Goal: Find specific page/section: Find specific page/section

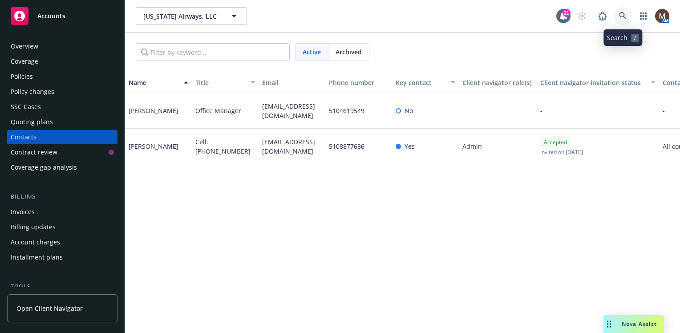
click at [621, 12] on icon at bounding box center [623, 16] width 8 height 8
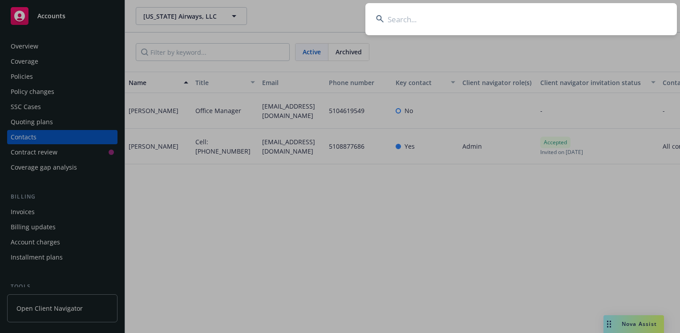
click at [392, 17] on input at bounding box center [520, 19] width 311 height 32
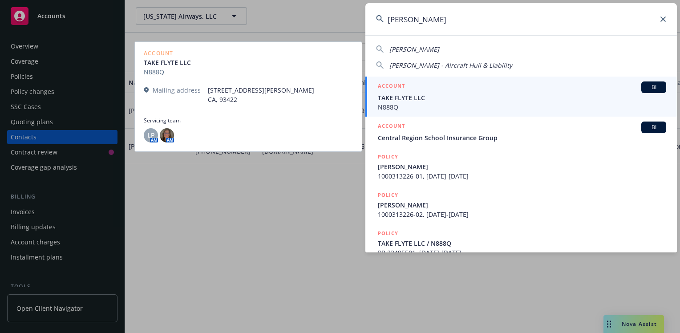
type input "craig landen"
click at [395, 96] on span "TAKE FLYTE LLC" at bounding box center [522, 97] width 288 height 9
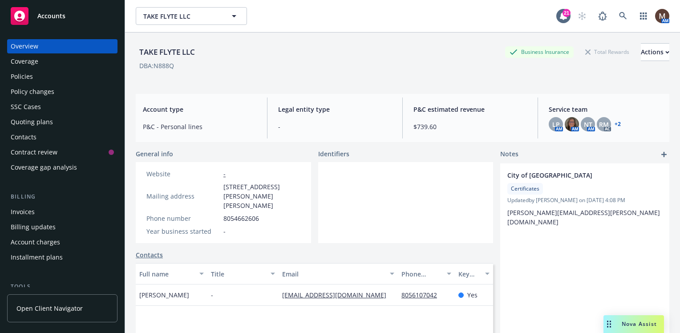
click at [30, 77] on div "Policies" at bounding box center [22, 76] width 22 height 14
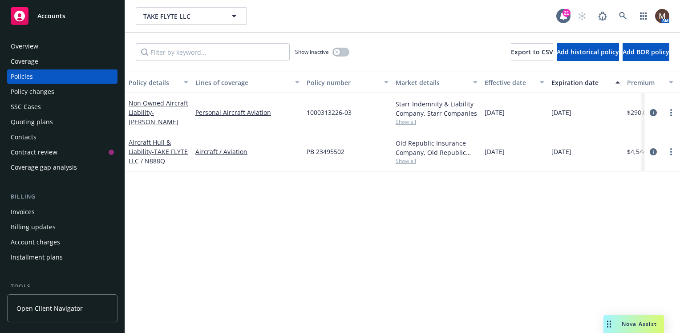
click at [35, 136] on div "Contacts" at bounding box center [24, 137] width 26 height 14
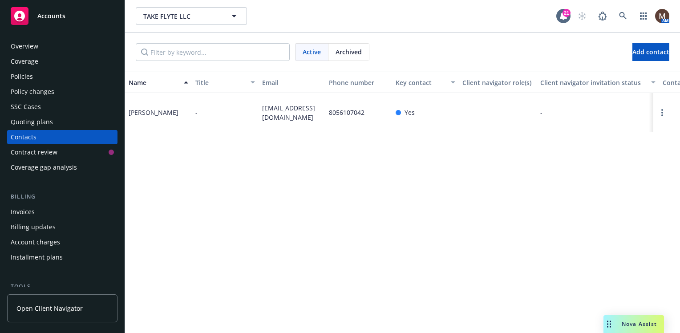
click at [25, 75] on div "Policies" at bounding box center [22, 76] width 22 height 14
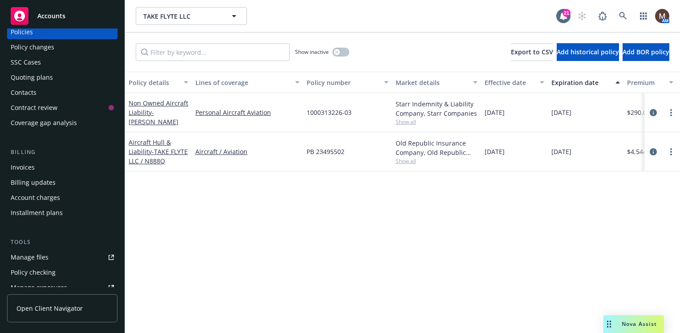
scroll to position [89, 0]
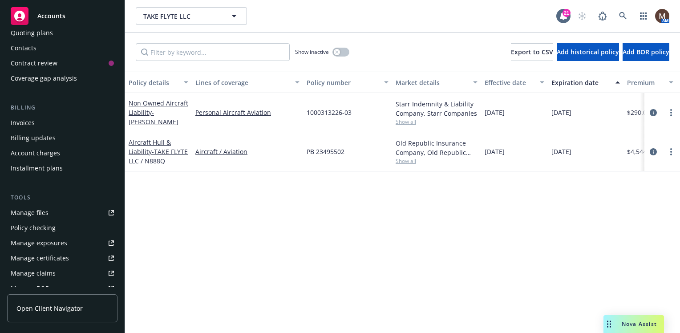
click at [39, 211] on div "Manage files" at bounding box center [30, 213] width 38 height 14
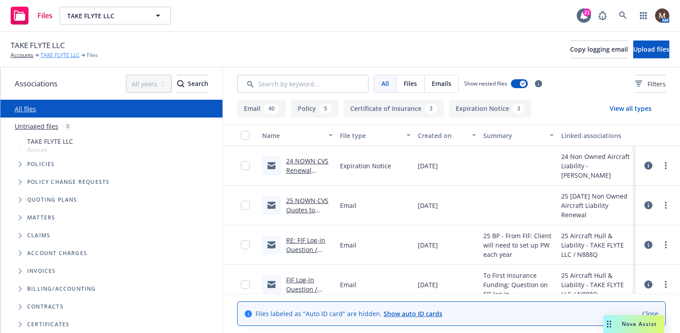
click at [62, 54] on link "TAKE FLYTE LLC" at bounding box center [59, 55] width 39 height 8
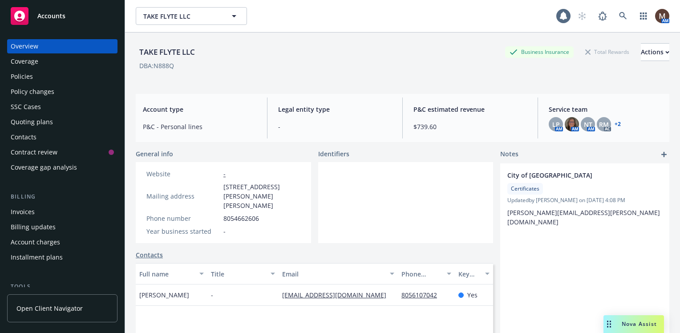
click at [21, 77] on div "Policies" at bounding box center [22, 76] width 22 height 14
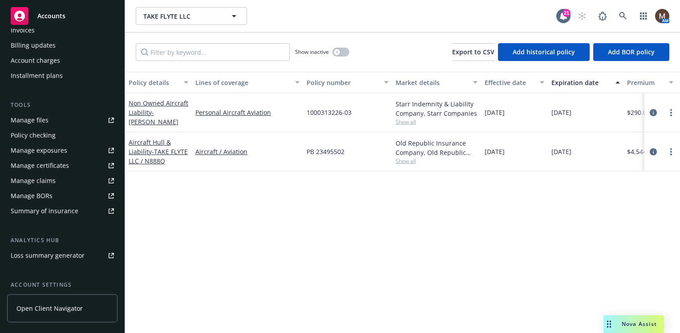
scroll to position [183, 0]
click at [39, 118] on div "Manage files" at bounding box center [30, 119] width 38 height 14
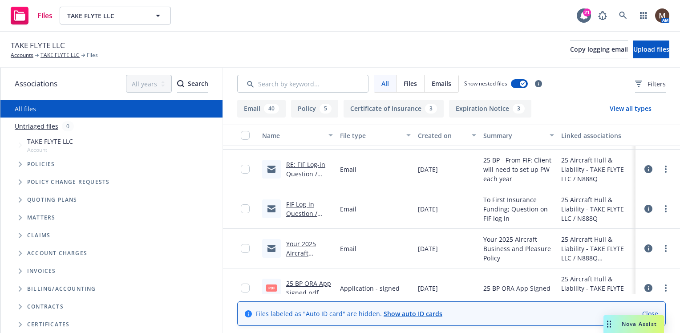
scroll to position [89, 0]
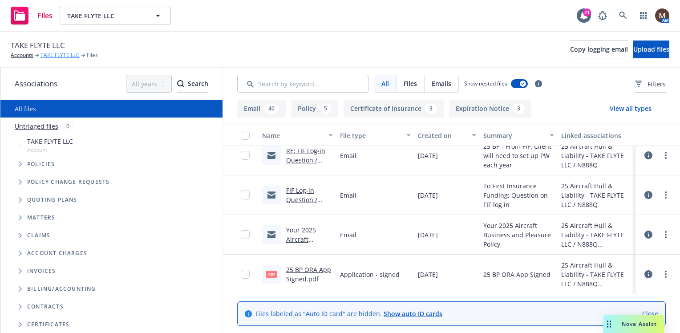
click at [62, 53] on link "TAKE FLYTE LLC" at bounding box center [59, 55] width 39 height 8
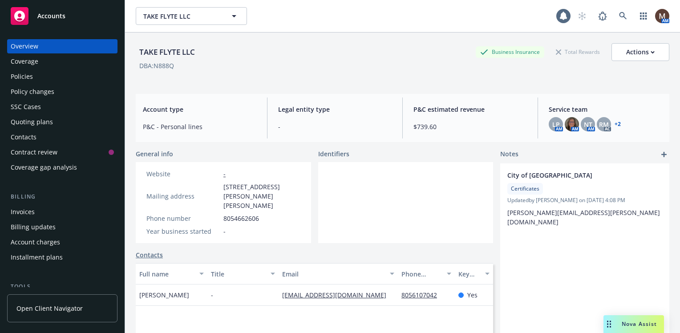
click at [25, 76] on div "Policies" at bounding box center [22, 76] width 22 height 14
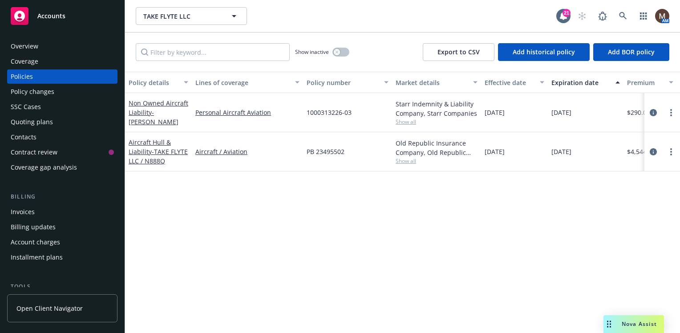
click at [36, 136] on div "Contacts" at bounding box center [24, 137] width 26 height 14
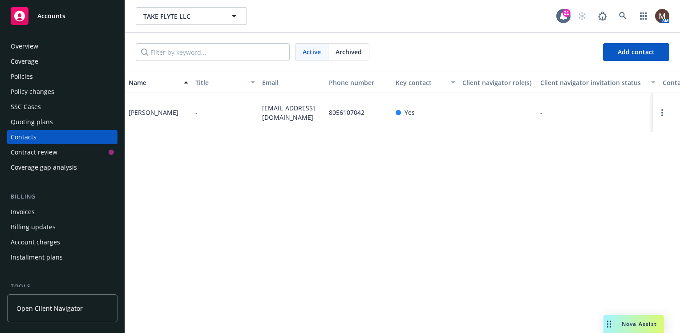
click at [25, 74] on div "Policies" at bounding box center [22, 76] width 22 height 14
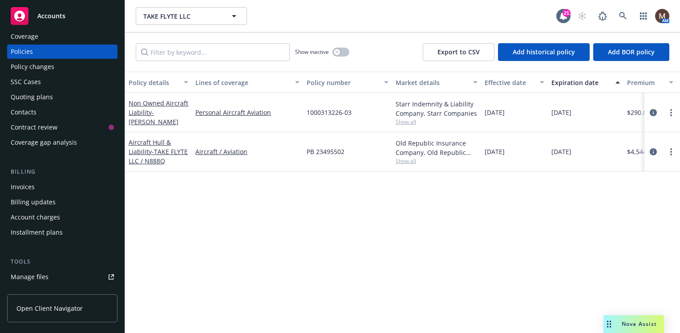
scroll to position [41, 0]
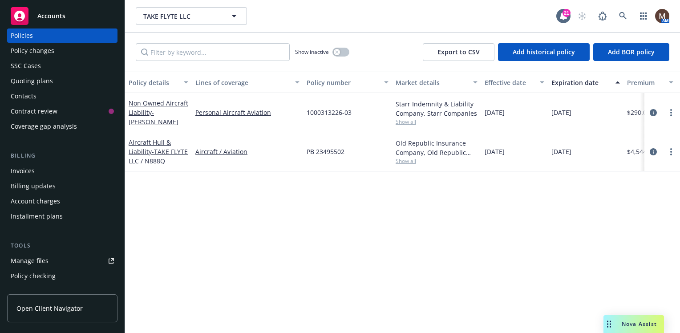
click at [33, 95] on div "Contacts" at bounding box center [24, 96] width 26 height 14
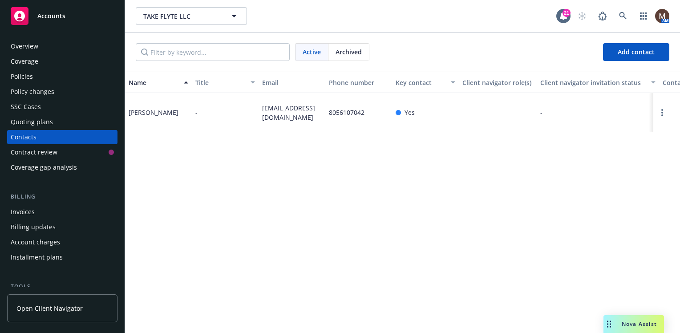
click at [32, 72] on div "Policies" at bounding box center [22, 76] width 22 height 14
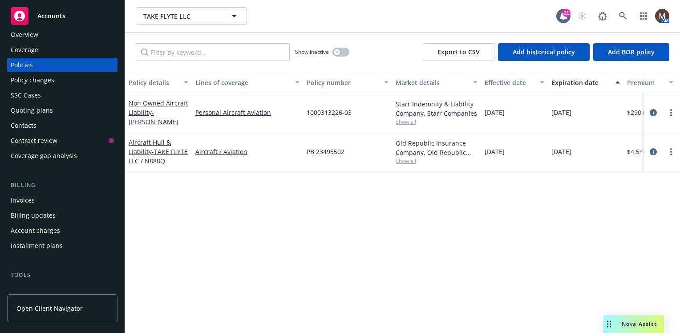
scroll to position [15, 0]
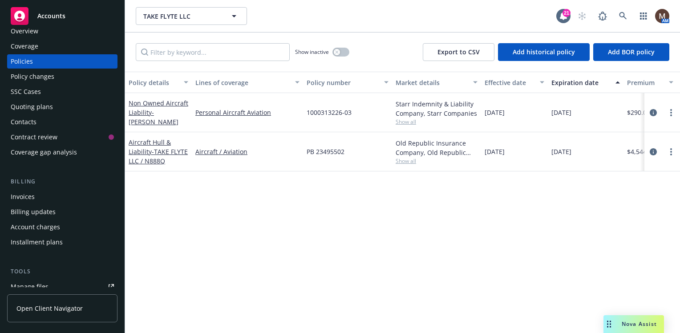
click at [29, 61] on div "Policies" at bounding box center [22, 61] width 22 height 14
click at [29, 120] on div "Contacts" at bounding box center [24, 122] width 26 height 14
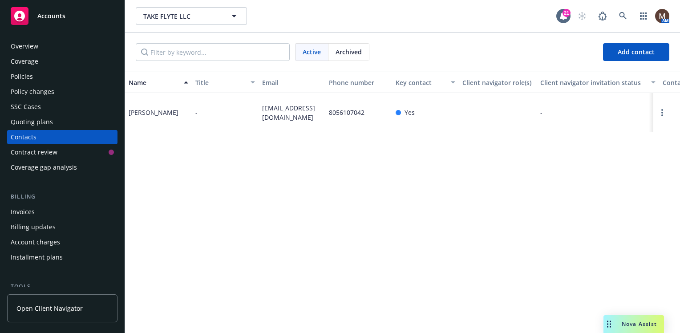
click at [27, 75] on div "Policies" at bounding box center [22, 76] width 22 height 14
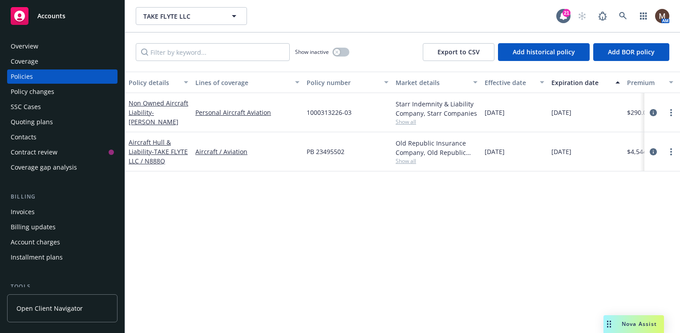
click at [29, 76] on div "Policies" at bounding box center [22, 76] width 22 height 14
click at [389, 245] on div "Policy details Lines of coverage Policy number Market details Effective date Ex…" at bounding box center [402, 202] width 555 height 261
click at [29, 73] on div "Policies" at bounding box center [22, 76] width 22 height 14
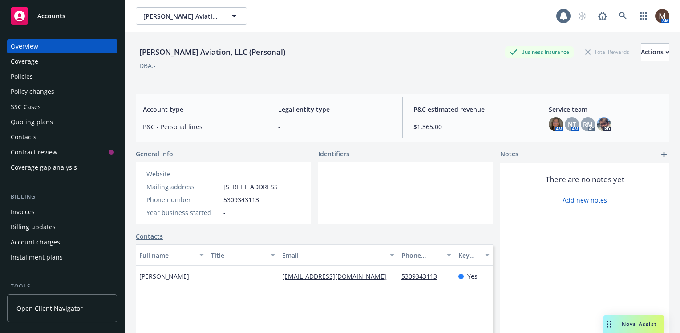
click at [20, 76] on div "Policies" at bounding box center [22, 76] width 22 height 14
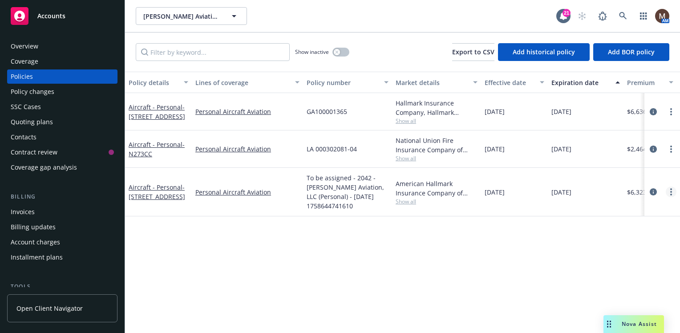
click at [671, 190] on circle "more" at bounding box center [671, 189] width 2 height 2
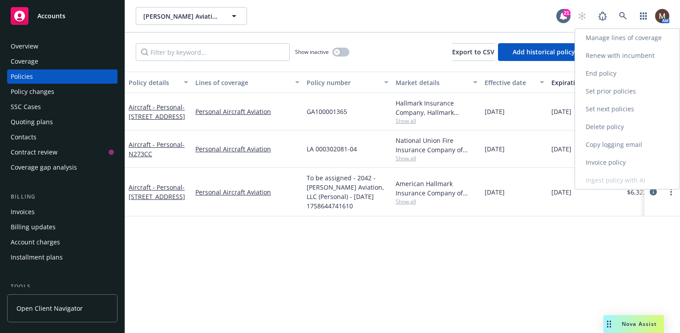
click at [627, 143] on link "Copy logging email" at bounding box center [627, 145] width 105 height 18
